Goal: Task Accomplishment & Management: Complete application form

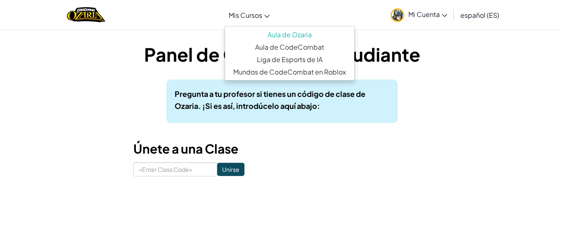
click at [246, 12] on span "Mis Cursos" at bounding box center [245, 15] width 33 height 9
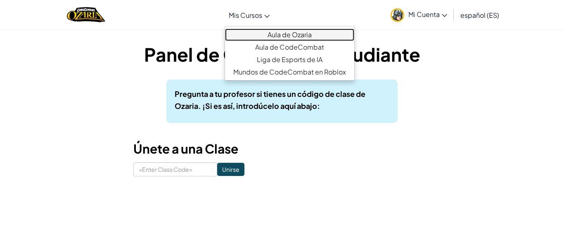
click at [266, 33] on link "Aula de Ozaria" at bounding box center [289, 35] width 129 height 12
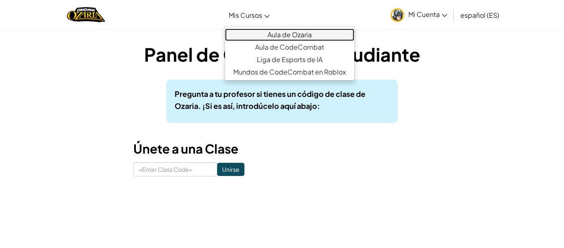
click at [266, 33] on link "Aula de Ozaria" at bounding box center [289, 35] width 129 height 12
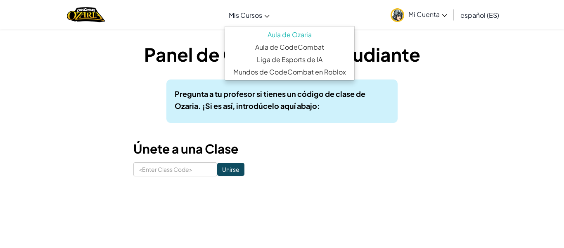
click at [255, 122] on div "Pregunta a tu profesor si tienes un código de clase de Ozaria. ¡Si es así, intr…" at bounding box center [282, 100] width 231 height 43
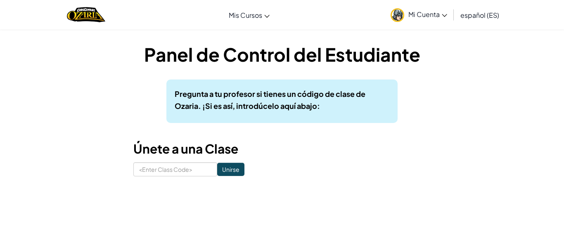
click at [421, 10] on span "Mi Cuenta" at bounding box center [428, 14] width 39 height 9
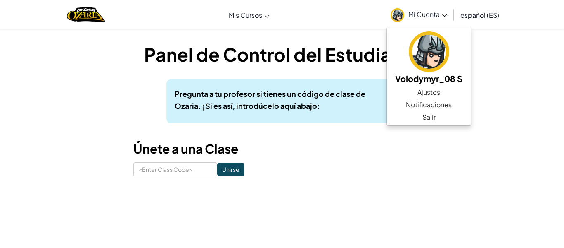
click at [86, 60] on div "Panel de Control del Estudiante Pregunta a tu profesor si tienes un código de c…" at bounding box center [281, 108] width 483 height 135
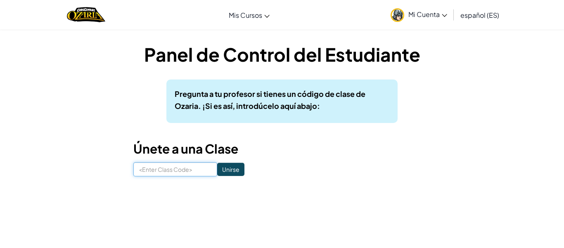
click at [148, 164] on input at bounding box center [175, 169] width 84 height 14
type input "FearBackLuck"
click at [234, 171] on input "Unirse" at bounding box center [230, 168] width 27 height 13
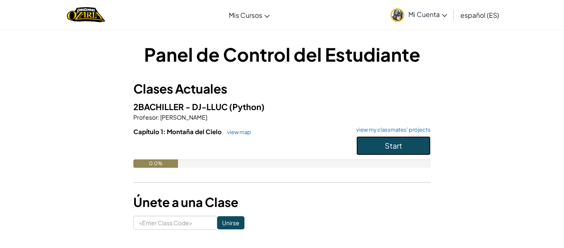
click at [367, 147] on button "Start" at bounding box center [394, 145] width 74 height 19
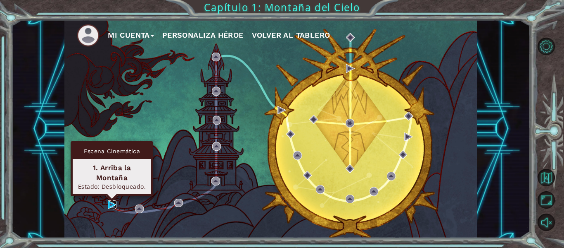
click at [110, 204] on img at bounding box center [112, 204] width 9 height 9
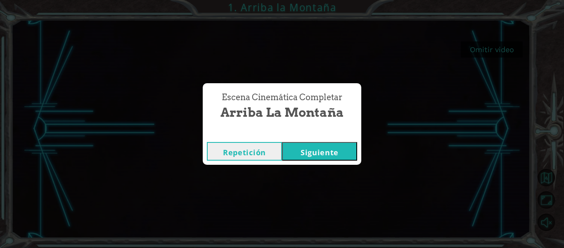
click at [299, 152] on button "Siguiente" at bounding box center [319, 151] width 75 height 19
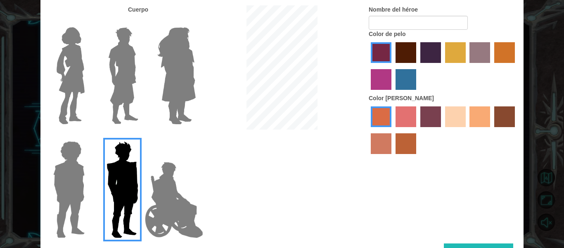
click at [83, 175] on img at bounding box center [69, 189] width 38 height 103
click at [88, 136] on input "Hero Steven" at bounding box center [88, 136] width 0 height 0
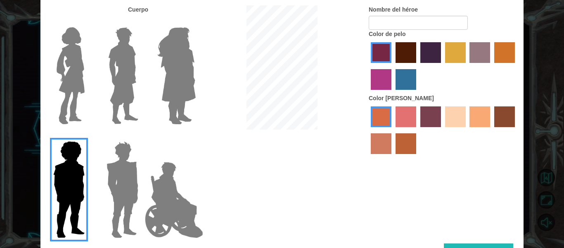
click at [136, 54] on img at bounding box center [123, 75] width 37 height 103
click at [142, 22] on input "Hero Lars" at bounding box center [142, 22] width 0 height 0
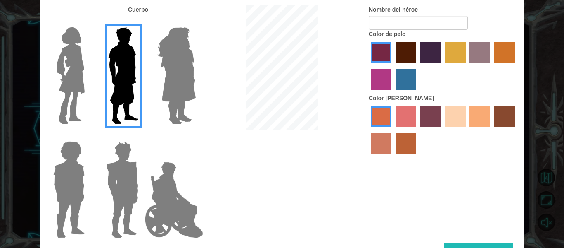
click at [448, 114] on label "sandy beach skin color" at bounding box center [455, 116] width 21 height 21
click at [443, 130] on input "sandy beach skin color" at bounding box center [443, 130] width 0 height 0
click at [480, 119] on label "tacao skin color" at bounding box center [480, 116] width 21 height 21
click at [467, 130] on input "tacao skin color" at bounding box center [467, 130] width 0 height 0
click at [124, 199] on img at bounding box center [122, 189] width 38 height 103
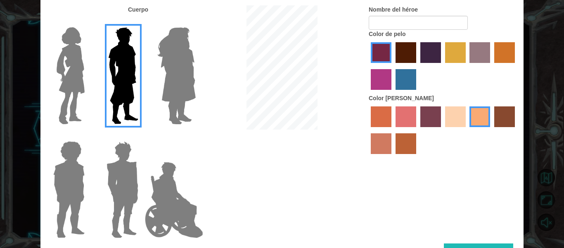
click at [142, 136] on input "Hero Garnet" at bounding box center [142, 136] width 0 height 0
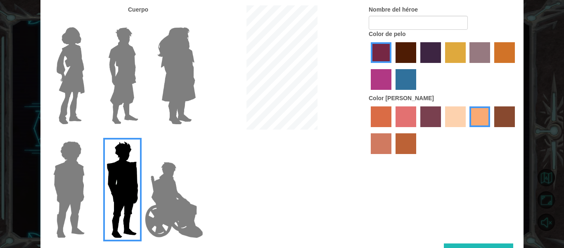
click at [120, 104] on img at bounding box center [123, 75] width 37 height 103
click at [142, 22] on input "Hero Lars" at bounding box center [142, 22] width 0 height 0
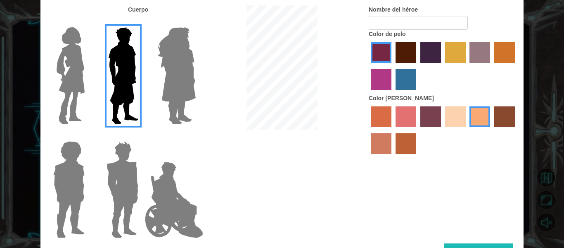
click at [121, 165] on img at bounding box center [122, 189] width 38 height 103
click at [142, 136] on input "Hero Garnet" at bounding box center [142, 136] width 0 height 0
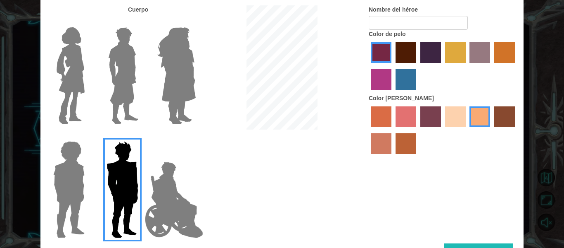
click at [193, 73] on img at bounding box center [176, 75] width 45 height 103
click at [195, 22] on input "Hero Amethyst" at bounding box center [195, 22] width 0 height 0
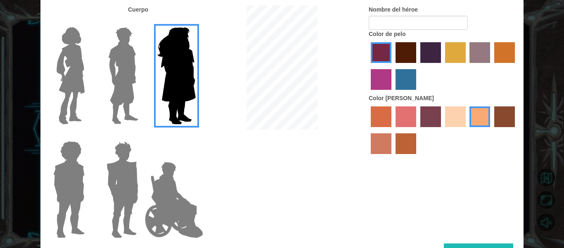
click at [76, 79] on img at bounding box center [70, 75] width 35 height 103
click at [88, 22] on input "Hero Connie" at bounding box center [88, 22] width 0 height 0
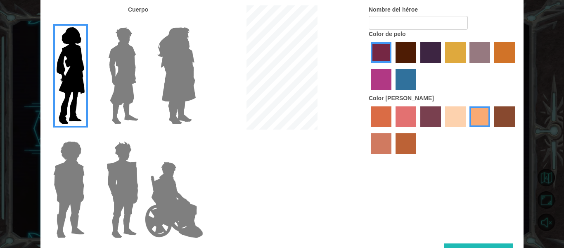
click at [62, 164] on img at bounding box center [69, 189] width 38 height 103
click at [88, 136] on input "Hero Steven" at bounding box center [88, 136] width 0 height 0
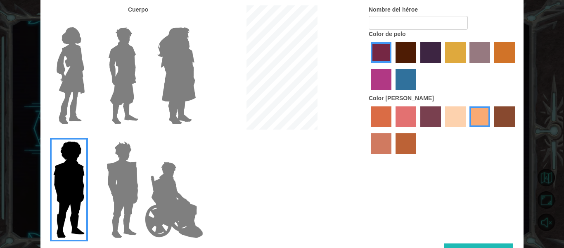
click at [429, 51] on label "hot purple hair color" at bounding box center [431, 52] width 21 height 21
click at [418, 66] on input "hot purple hair color" at bounding box center [418, 66] width 0 height 0
click at [429, 51] on label "hot purple hair color" at bounding box center [431, 52] width 21 height 21
click at [418, 66] on input "hot purple hair color" at bounding box center [418, 66] width 0 height 0
click at [429, 51] on label "hot purple hair color" at bounding box center [431, 52] width 21 height 21
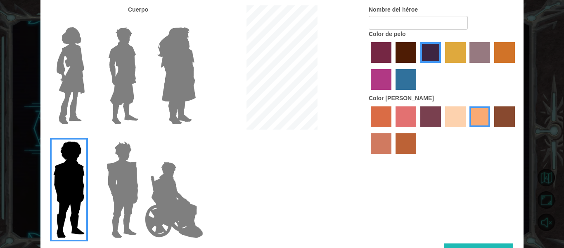
click at [418, 66] on input "hot purple hair color" at bounding box center [418, 66] width 0 height 0
click at [160, 188] on img at bounding box center [174, 199] width 65 height 83
click at [195, 136] on input "Hero Jamie" at bounding box center [195, 136] width 0 height 0
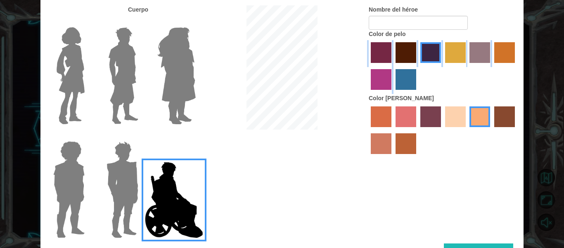
click at [160, 188] on img at bounding box center [174, 199] width 65 height 83
click at [195, 136] on input "Hero Jamie" at bounding box center [195, 136] width 0 height 0
click at [112, 191] on img at bounding box center [122, 189] width 38 height 103
click at [142, 136] on input "Hero Garnet" at bounding box center [142, 136] width 0 height 0
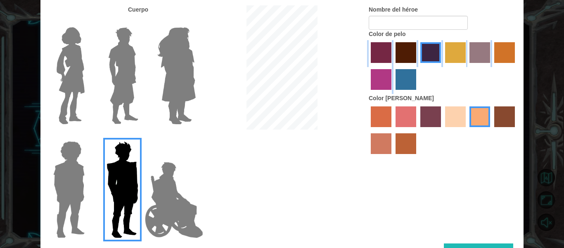
click at [392, 52] on div at bounding box center [443, 67] width 149 height 54
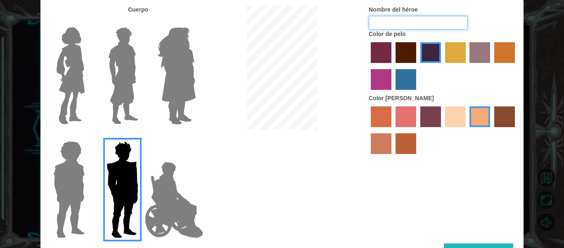
click at [381, 24] on input "Nombre del héroe" at bounding box center [418, 23] width 99 height 14
click at [69, 164] on img at bounding box center [69, 189] width 38 height 103
click at [88, 136] on input "Hero Steven" at bounding box center [88, 136] width 0 height 0
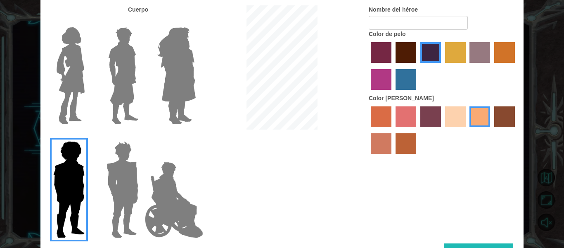
click at [123, 175] on img at bounding box center [122, 189] width 38 height 103
click at [142, 136] on input "Hero Garnet" at bounding box center [142, 136] width 0 height 0
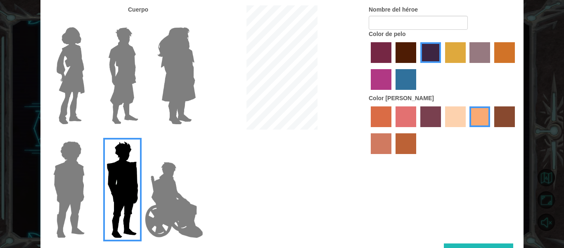
click at [464, 244] on button "Hecho" at bounding box center [478, 252] width 69 height 19
click at [377, 19] on input "Nombre del héroe" at bounding box center [418, 23] width 99 height 14
type input "[PERSON_NAME]"
click at [466, 243] on button "Hecho" at bounding box center [478, 252] width 69 height 19
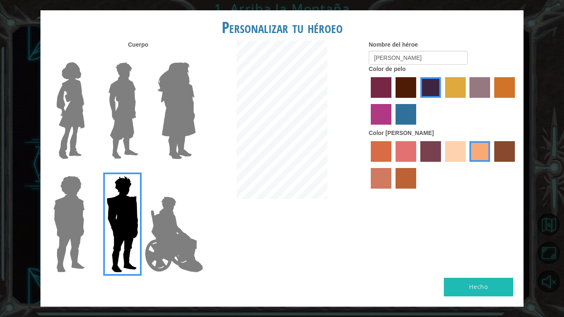
click at [547, 247] on div "Personalizar tu héroeo [PERSON_NAME] Nombre del héroe [PERSON_NAME] Color de pe…" at bounding box center [282, 158] width 564 height 317
click at [489, 152] on label "tacao skin color" at bounding box center [480, 151] width 21 height 21
click at [467, 165] on input "tacao skin color" at bounding box center [467, 165] width 0 height 0
click at [489, 152] on label "tacao skin color" at bounding box center [480, 151] width 21 height 21
click at [467, 165] on input "tacao skin color" at bounding box center [467, 165] width 0 height 0
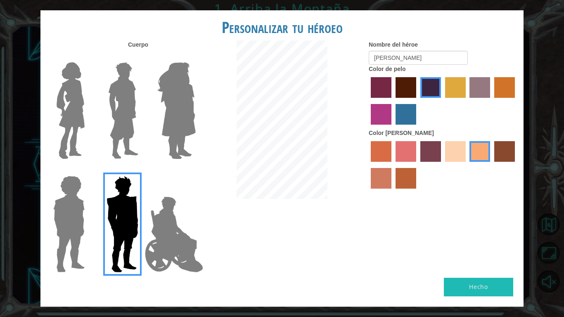
click at [39, 226] on div "Personalizar tu héroeo [PERSON_NAME] Nombre del héroe [PERSON_NAME] Color de pe…" at bounding box center [282, 158] width 564 height 317
click at [19, 242] on div "Personalizar tu héroeo [PERSON_NAME] Nombre del héroe [PERSON_NAME] Color de pe…" at bounding box center [282, 158] width 564 height 317
